Goal: Transaction & Acquisition: Purchase product/service

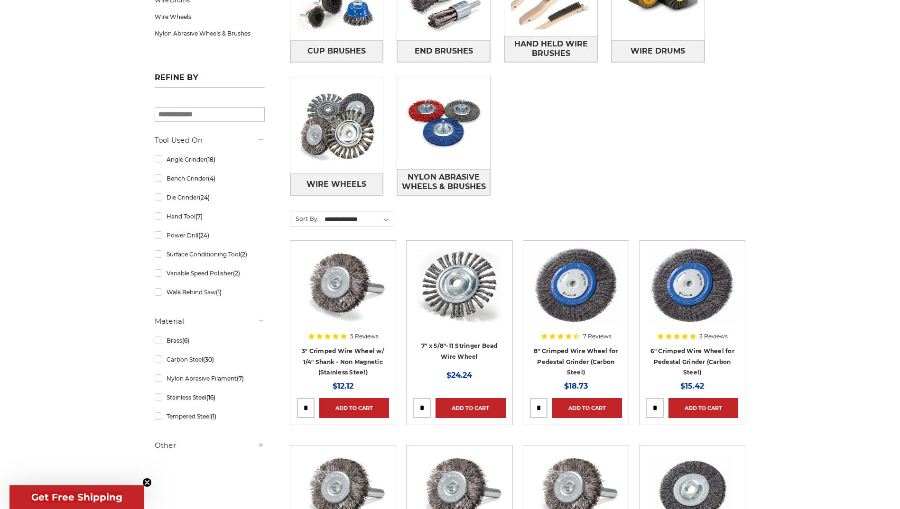
scroll to position [107, 0]
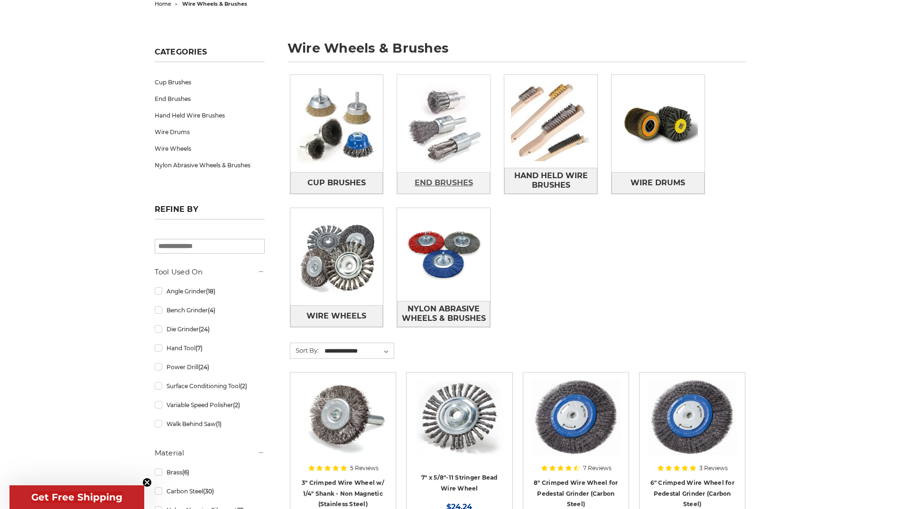
click at [449, 185] on span "End Brushes" at bounding box center [444, 183] width 58 height 16
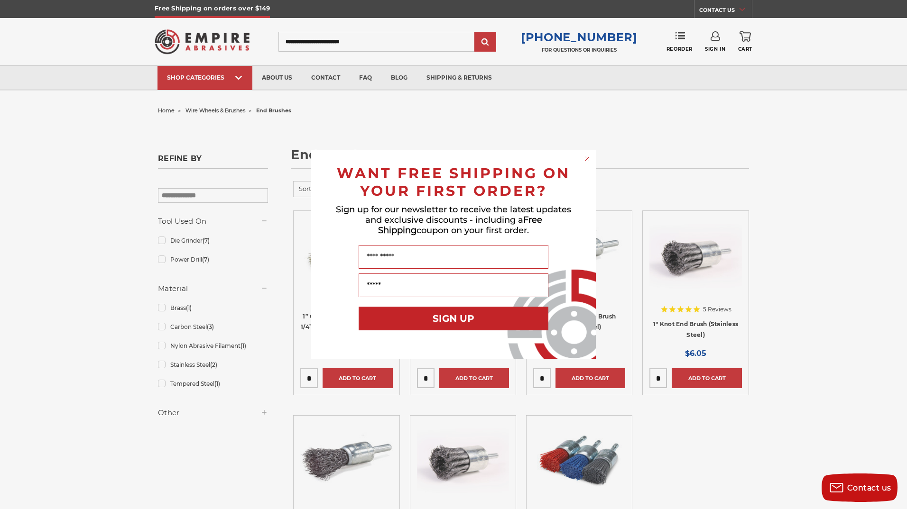
click at [588, 157] on circle "Close dialog" at bounding box center [587, 159] width 9 height 9
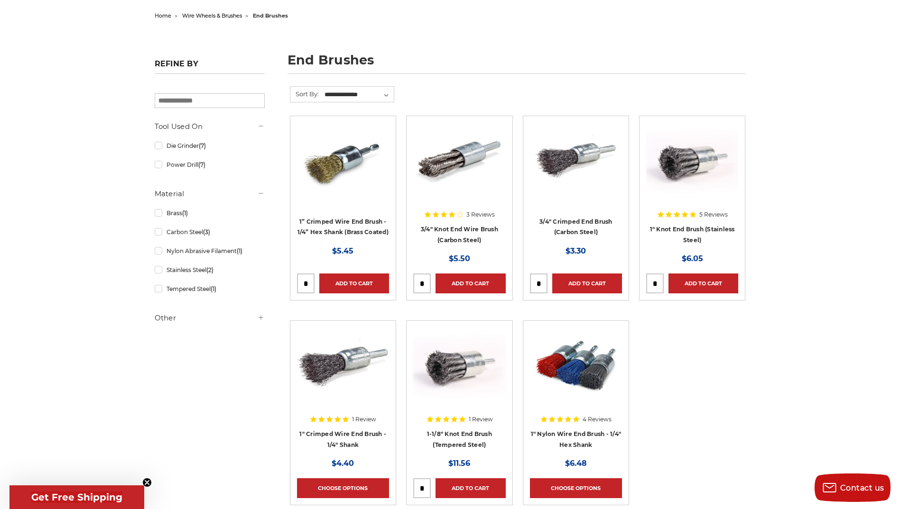
scroll to position [130, 0]
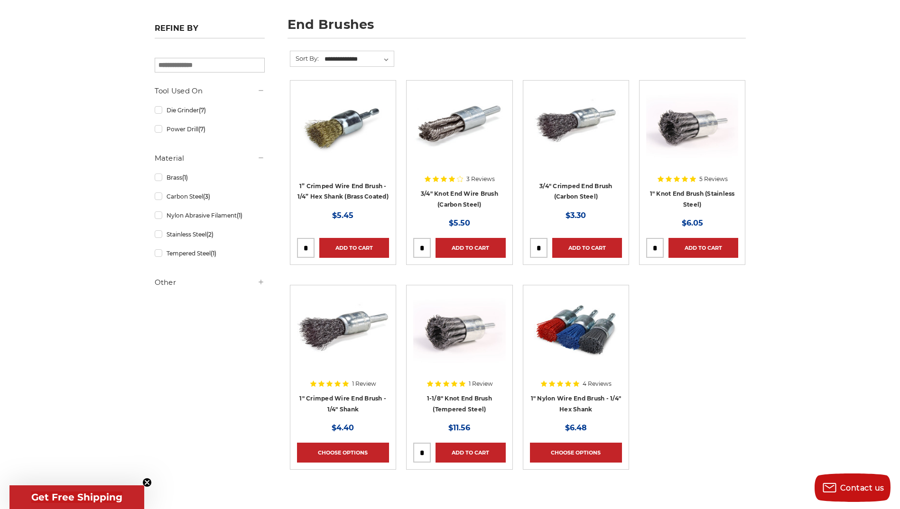
click at [700, 114] on img at bounding box center [692, 125] width 92 height 76
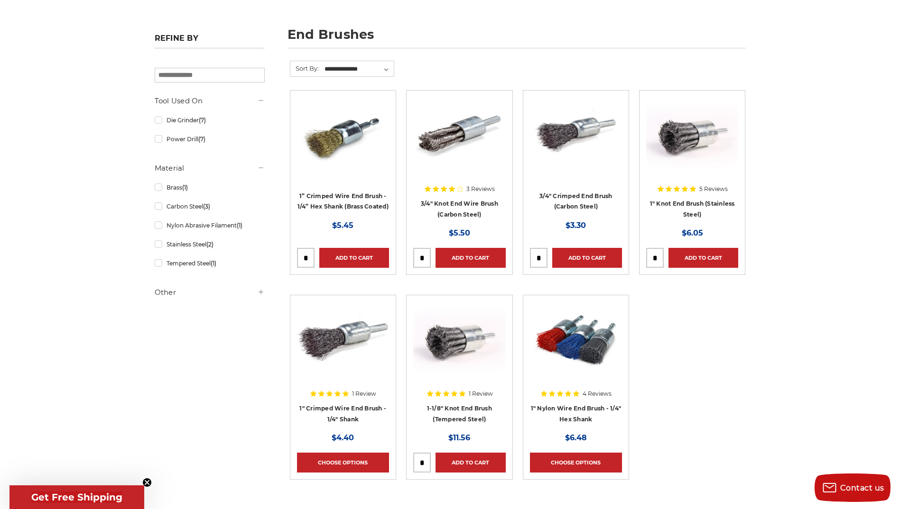
scroll to position [119, 0]
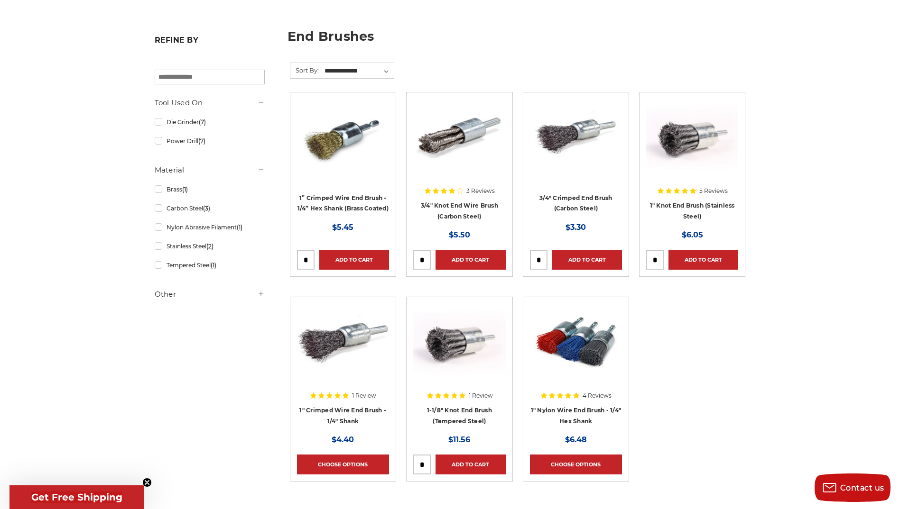
click at [347, 140] on img at bounding box center [343, 137] width 92 height 76
